Goal: Check status: Check status

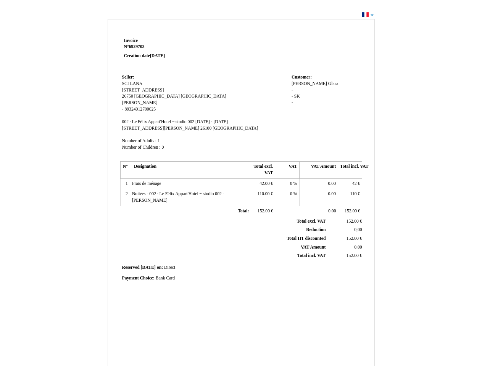
click at [131, 40] on span "Invoice" at bounding box center [131, 40] width 14 height 5
click at [138, 47] on span "6929703" at bounding box center [137, 46] width 16 height 5
click at [128, 77] on span "Seller:" at bounding box center [128, 77] width 12 height 5
click at [132, 84] on span "SCI LANA" at bounding box center [132, 83] width 21 height 5
click at [135, 90] on span "[STREET_ADDRESS]" at bounding box center [143, 90] width 42 height 5
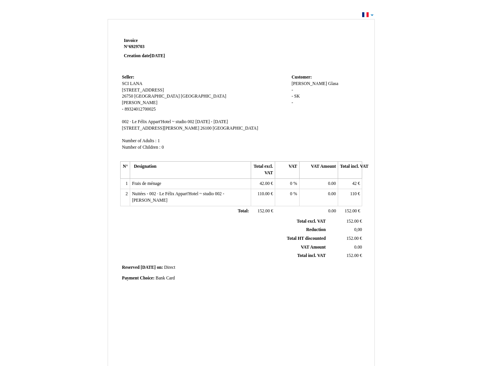
click at [128, 96] on span "26750" at bounding box center [127, 96] width 11 height 5
click at [155, 96] on span "[GEOGRAPHIC_DATA]" at bounding box center [156, 96] width 45 height 5
click at [183, 96] on span "[GEOGRAPHIC_DATA]" at bounding box center [203, 96] width 45 height 5
click at [129, 103] on span "[PERSON_NAME]" at bounding box center [140, 102] width 36 height 5
click at [140, 109] on span "89324012700025" at bounding box center [139, 109] width 31 height 5
